Goal: Find specific page/section: Find specific page/section

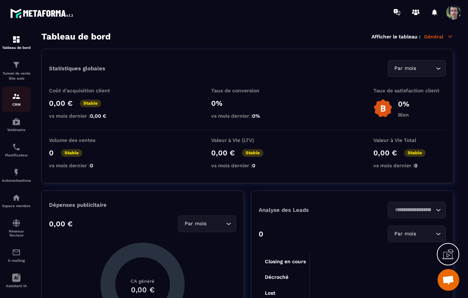
click at [24, 103] on p "CRM" at bounding box center [16, 105] width 29 height 4
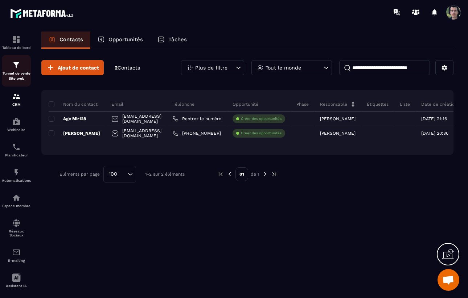
click at [18, 75] on p "Tunnel de vente Site web" at bounding box center [16, 76] width 29 height 10
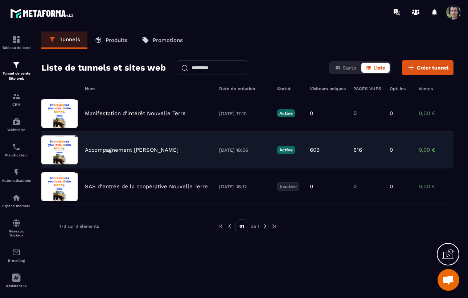
click at [131, 150] on p "Accompagnement [PERSON_NAME]" at bounding box center [132, 150] width 94 height 7
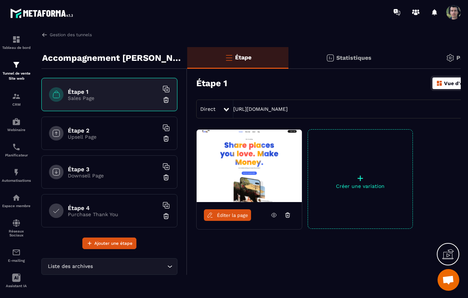
click at [222, 216] on span "Éditer la page" at bounding box center [232, 215] width 31 height 5
